Goal: Task Accomplishment & Management: Use online tool/utility

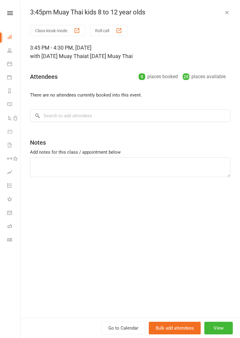
click at [119, 29] on div "button" at bounding box center [119, 30] width 6 height 6
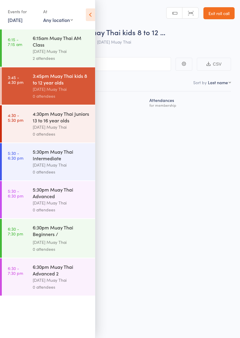
click at [91, 14] on icon at bounding box center [90, 14] width 9 height 13
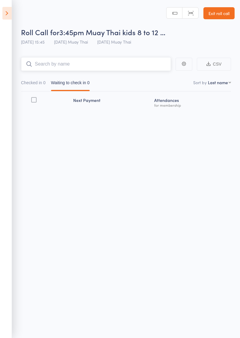
click at [59, 66] on input "search" at bounding box center [96, 64] width 150 height 14
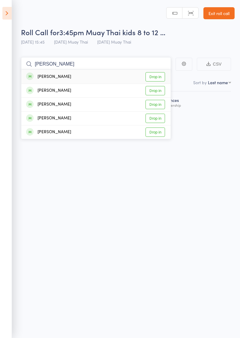
type input "Travis"
click at [158, 91] on link "Drop in" at bounding box center [156, 90] width 20 height 9
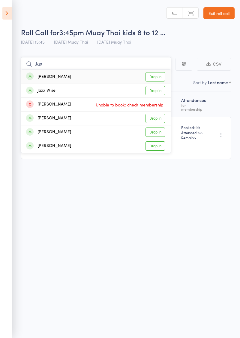
type input "Jax"
click at [160, 90] on link "Drop in" at bounding box center [156, 90] width 20 height 9
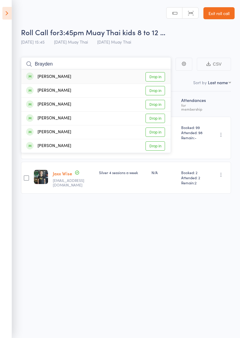
type input "Brayden"
click at [161, 77] on link "Drop in" at bounding box center [156, 76] width 20 height 9
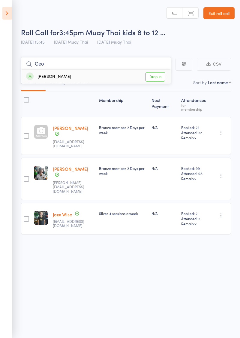
type input "Geo"
click at [160, 76] on link "Drop in" at bounding box center [156, 76] width 20 height 9
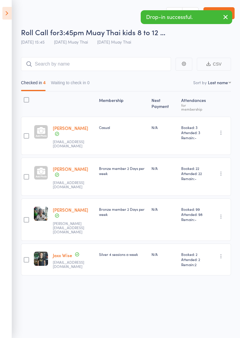
click at [222, 130] on icon "button" at bounding box center [221, 133] width 6 height 6
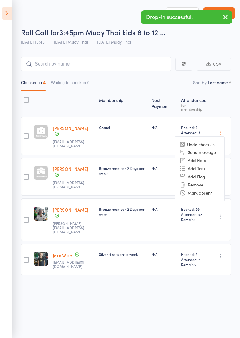
click at [197, 181] on li "Remove" at bounding box center [200, 185] width 50 height 8
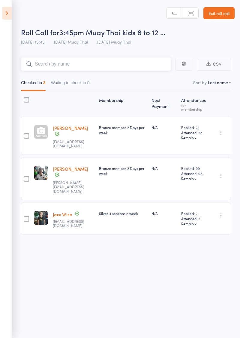
click at [127, 62] on input "search" at bounding box center [96, 64] width 150 height 14
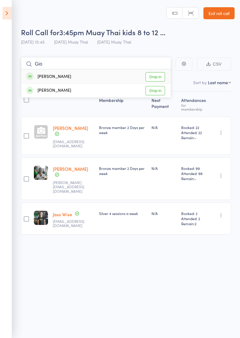
type input "Gio"
click at [160, 77] on link "Drop in" at bounding box center [156, 76] width 20 height 9
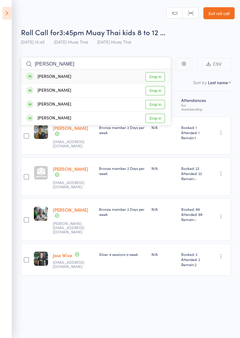
type input "Mitchel"
click at [161, 76] on link "Drop in" at bounding box center [156, 76] width 20 height 9
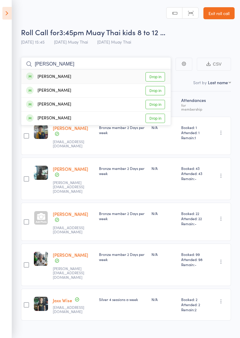
type input "Daniel"
click at [161, 105] on link "Drop in" at bounding box center [156, 104] width 20 height 9
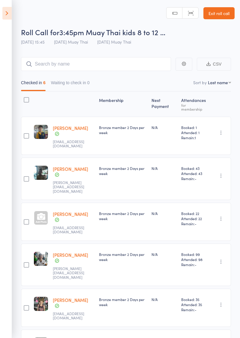
click at [223, 15] on link "Exit roll call" at bounding box center [219, 13] width 31 height 12
